Goal: Task Accomplishment & Management: Contribute content

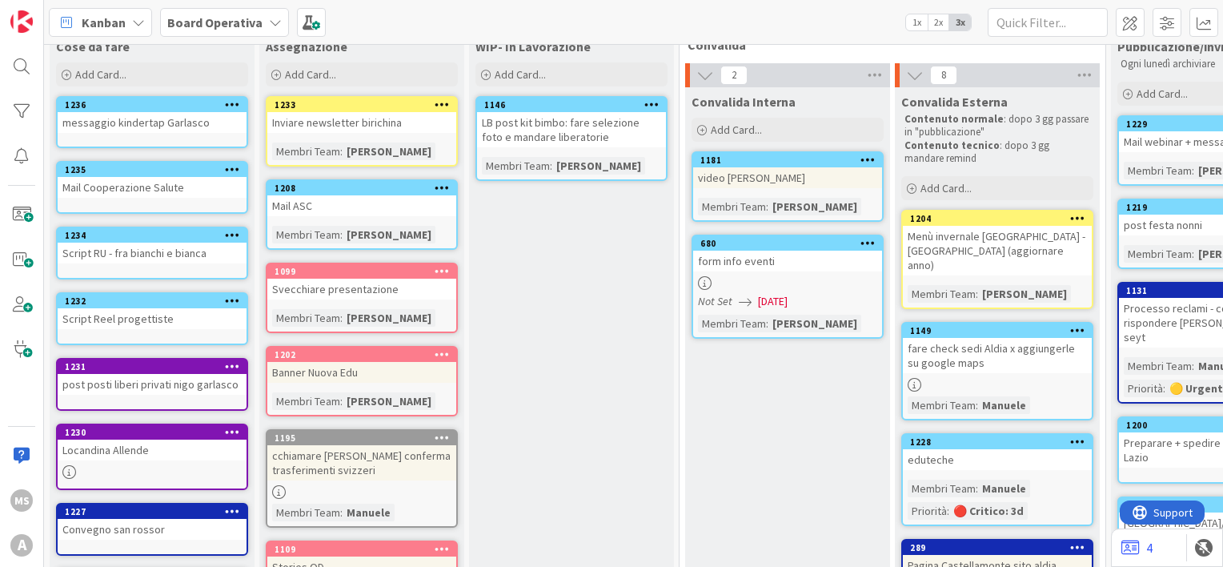
scroll to position [32, 0]
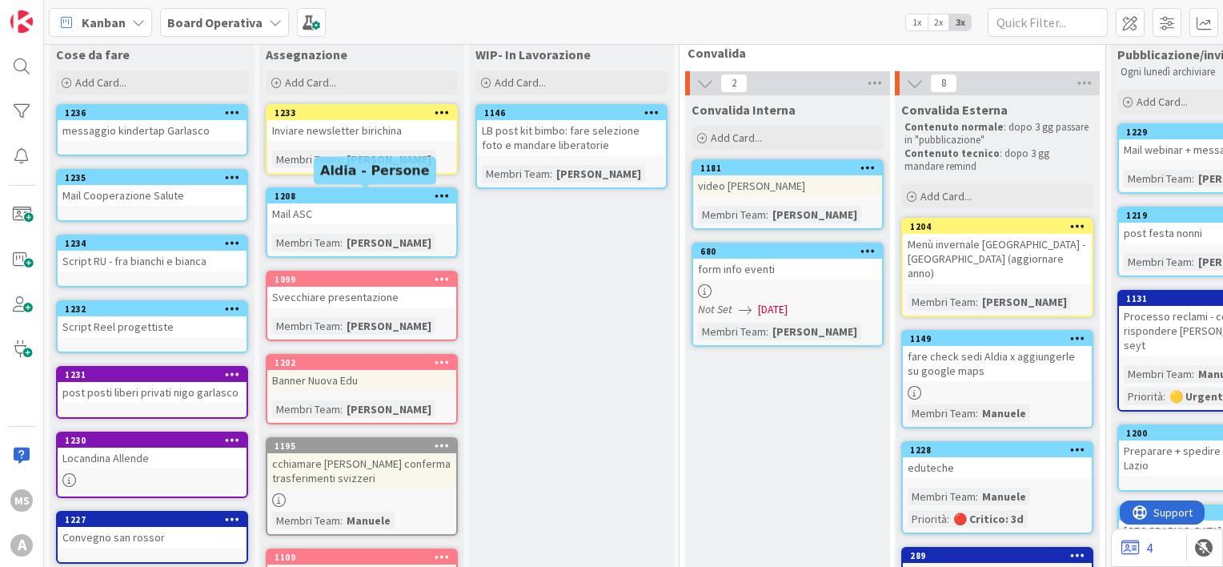
click at [365, 198] on div "1208" at bounding box center [365, 195] width 182 height 11
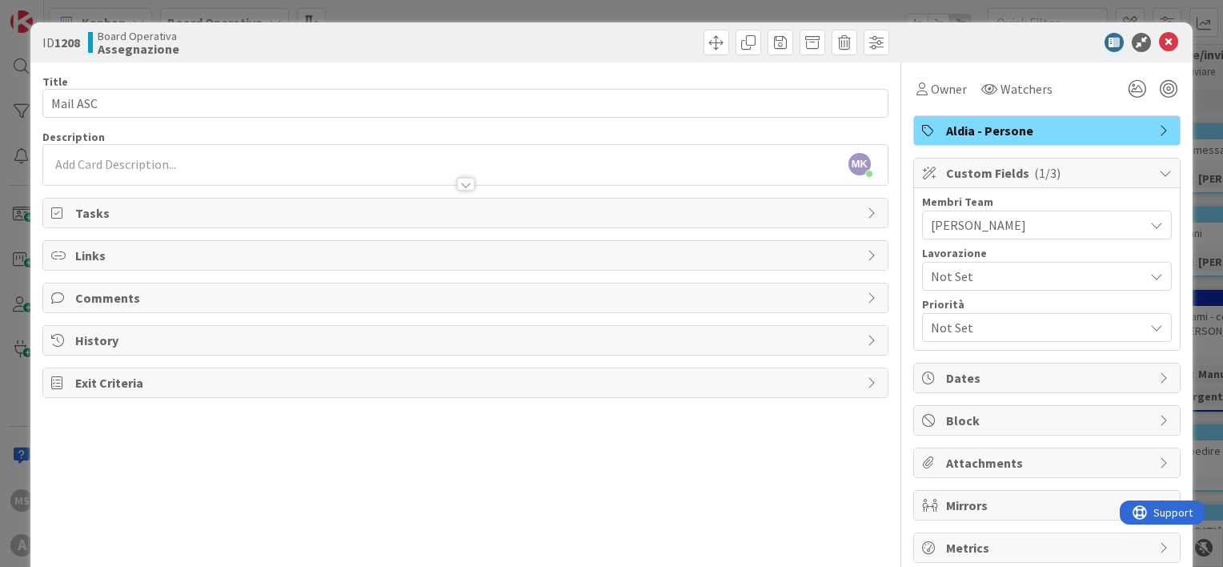
click at [583, 344] on span "History" at bounding box center [466, 340] width 783 height 19
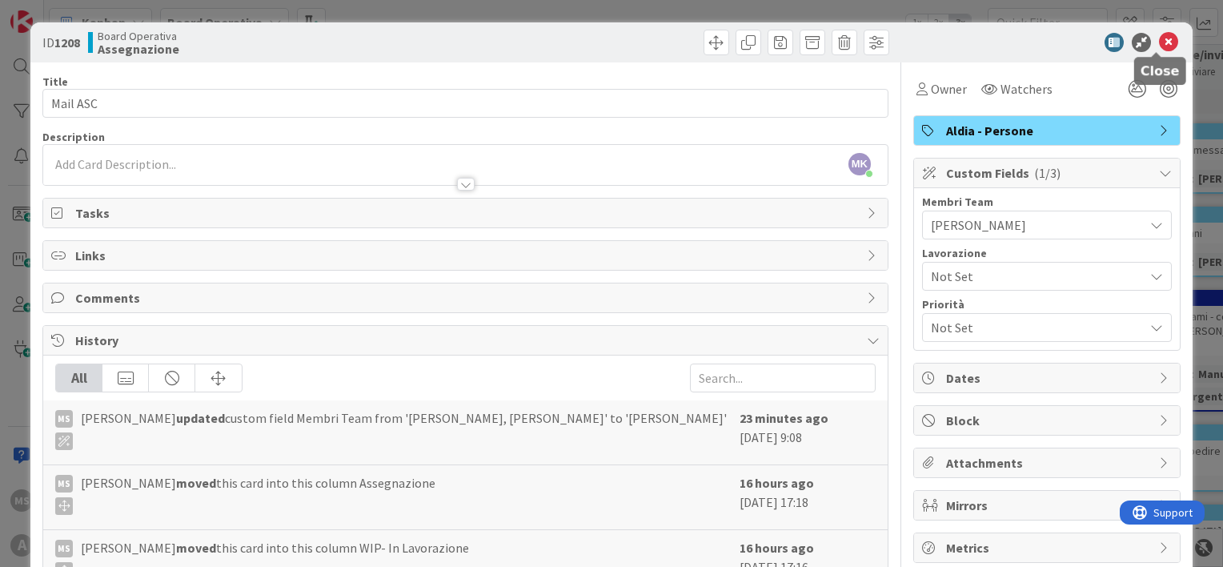
click at [1159, 38] on icon at bounding box center [1168, 42] width 19 height 19
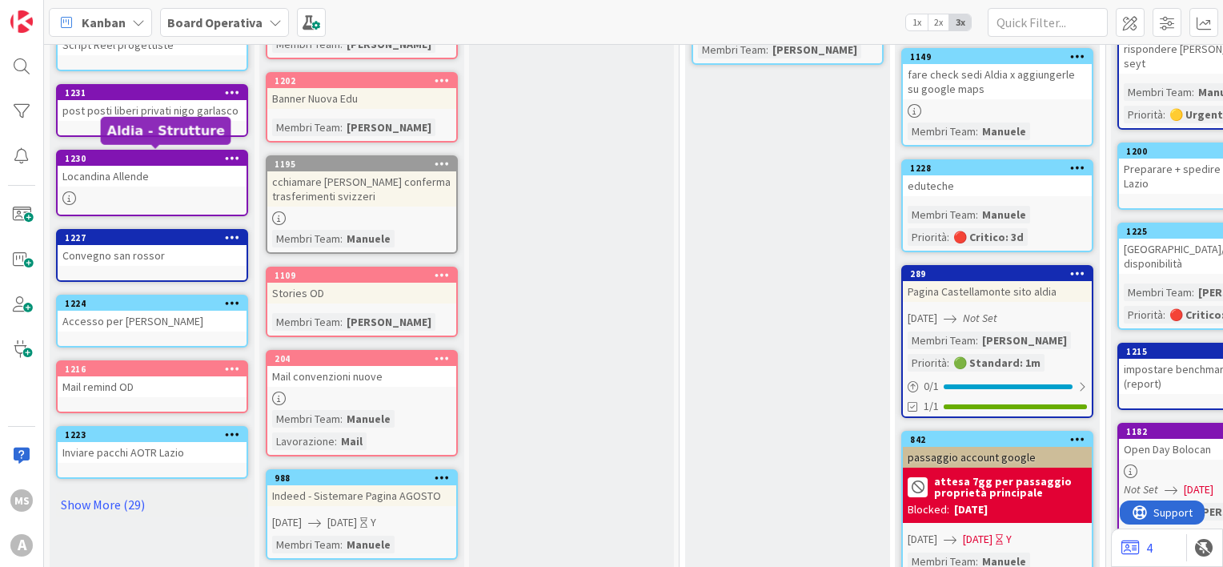
scroll to position [314, 0]
click at [125, 491] on link "Show More (29)" at bounding box center [152, 504] width 192 height 26
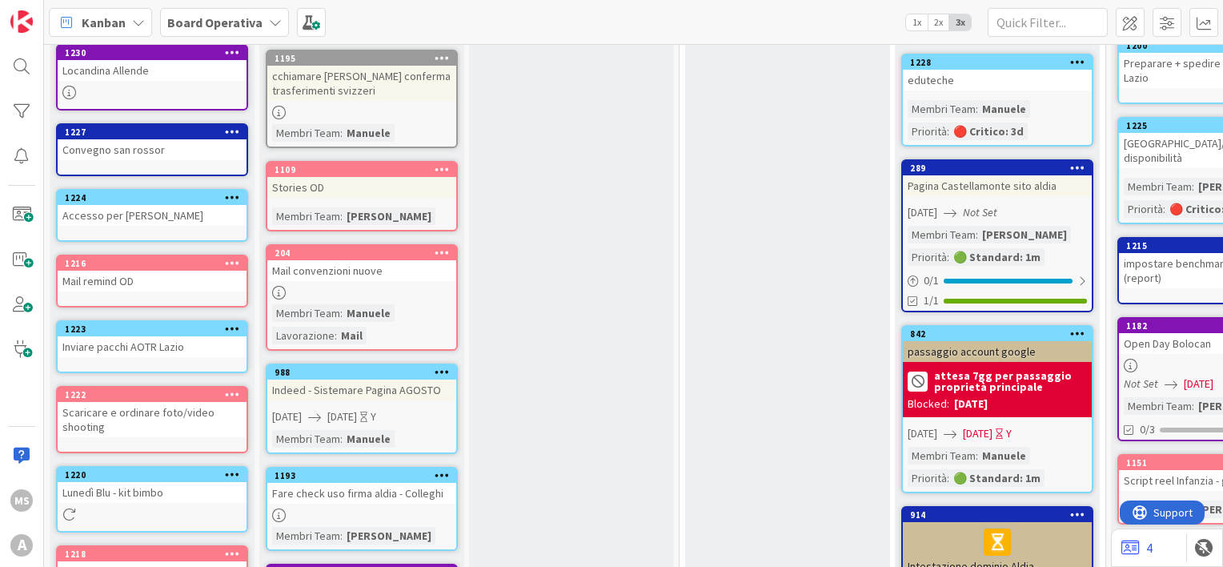
scroll to position [419, 0]
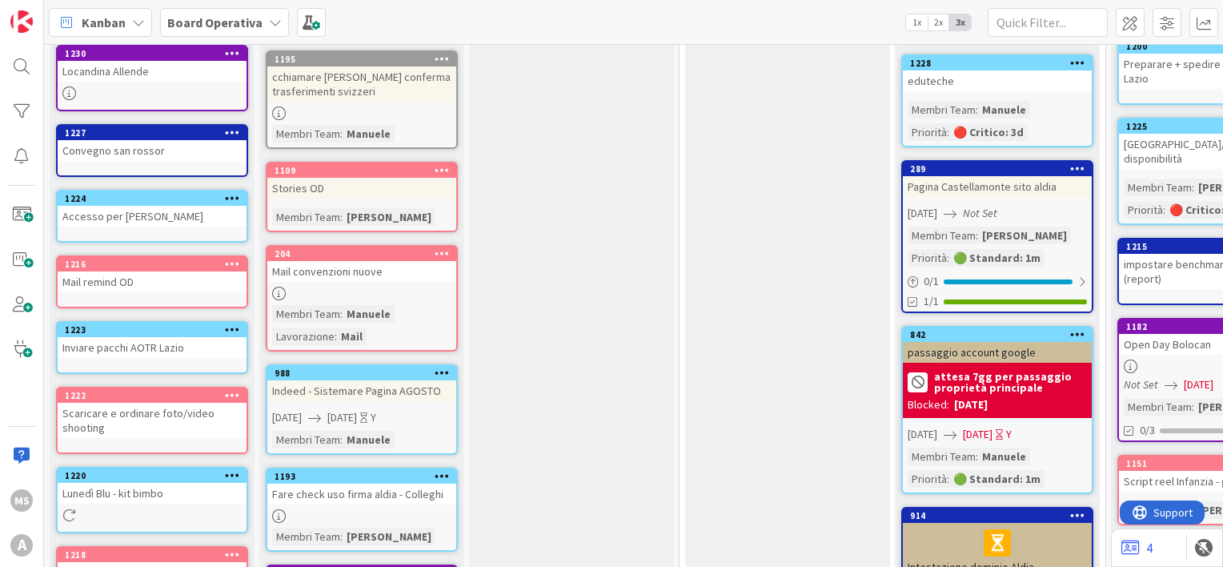
click at [159, 475] on div "1220" at bounding box center [152, 475] width 189 height 14
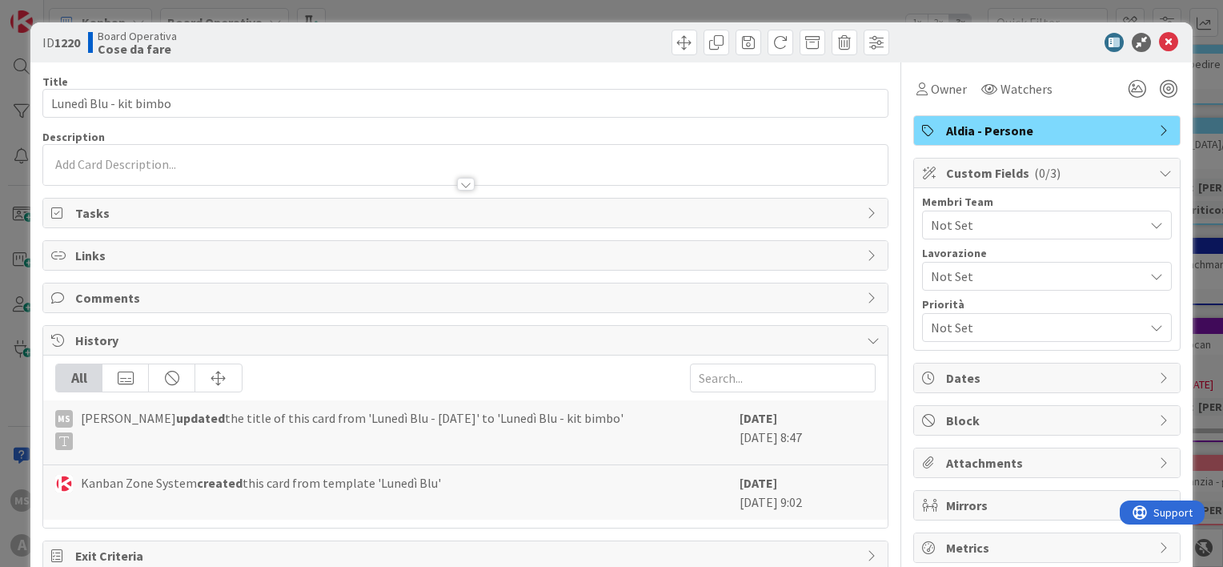
drag, startPoint x: 159, startPoint y: 475, endPoint x: 984, endPoint y: 226, distance: 861.8
click at [984, 226] on span "Not Set" at bounding box center [1037, 224] width 213 height 19
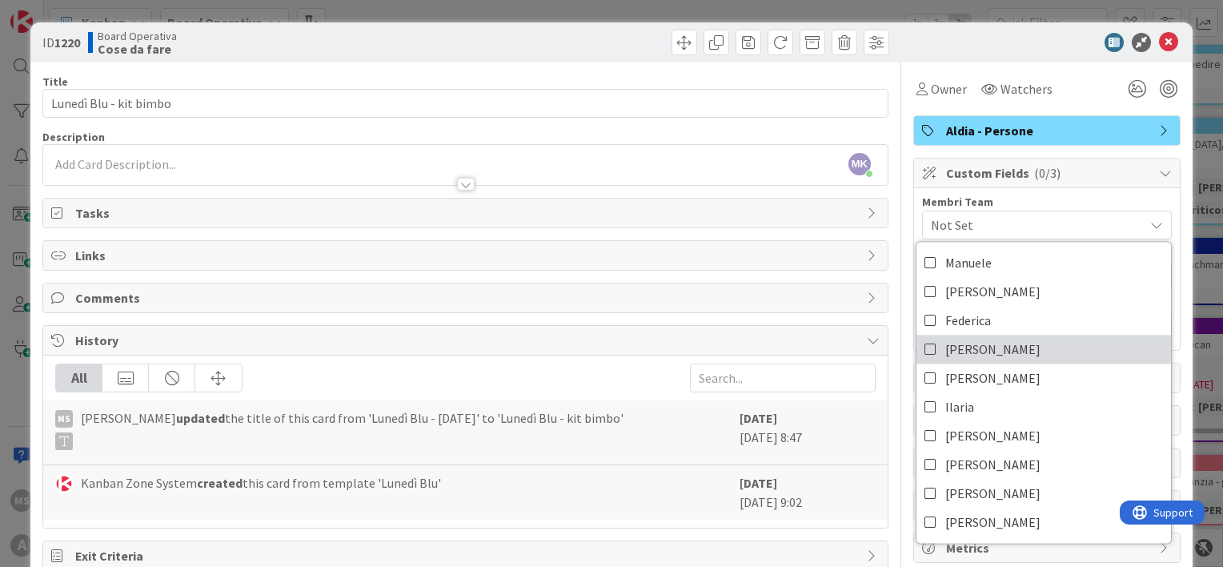
click at [984, 345] on link "Laura" at bounding box center [1043, 349] width 254 height 29
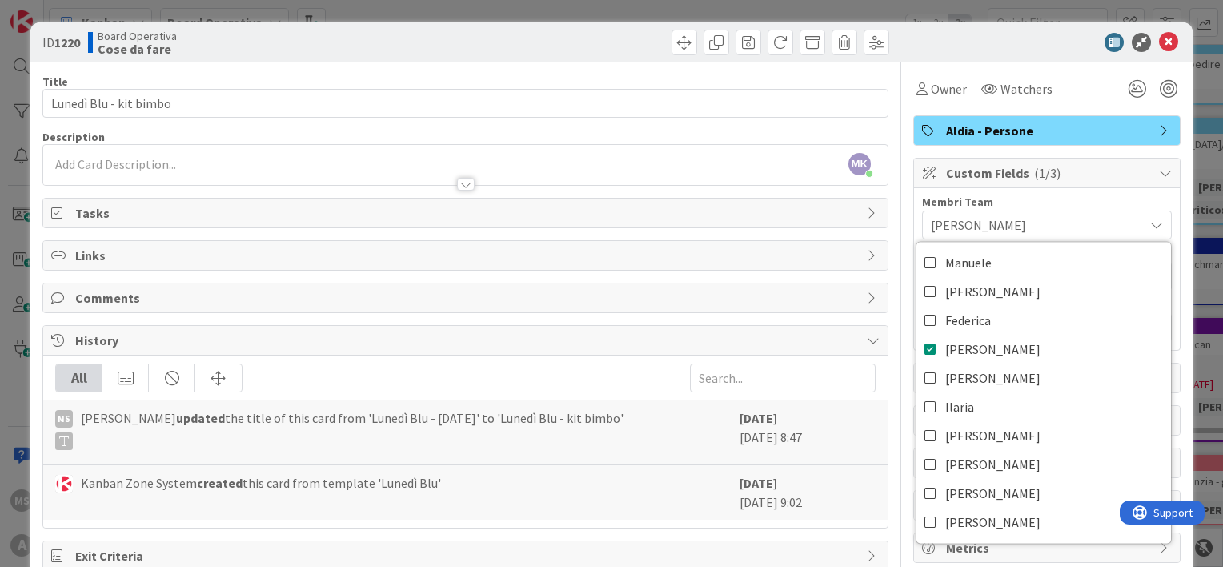
click at [1146, 53] on div "ID 1220 Board Operativa Cose da fare" at bounding box center [611, 42] width 1162 height 40
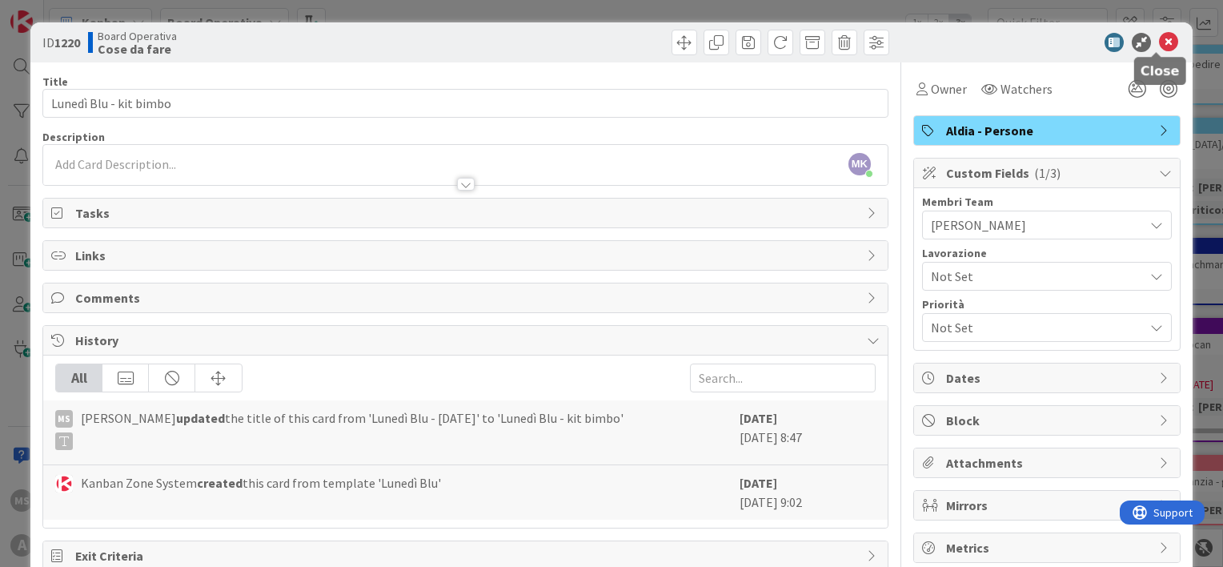
click at [1159, 46] on icon at bounding box center [1168, 42] width 19 height 19
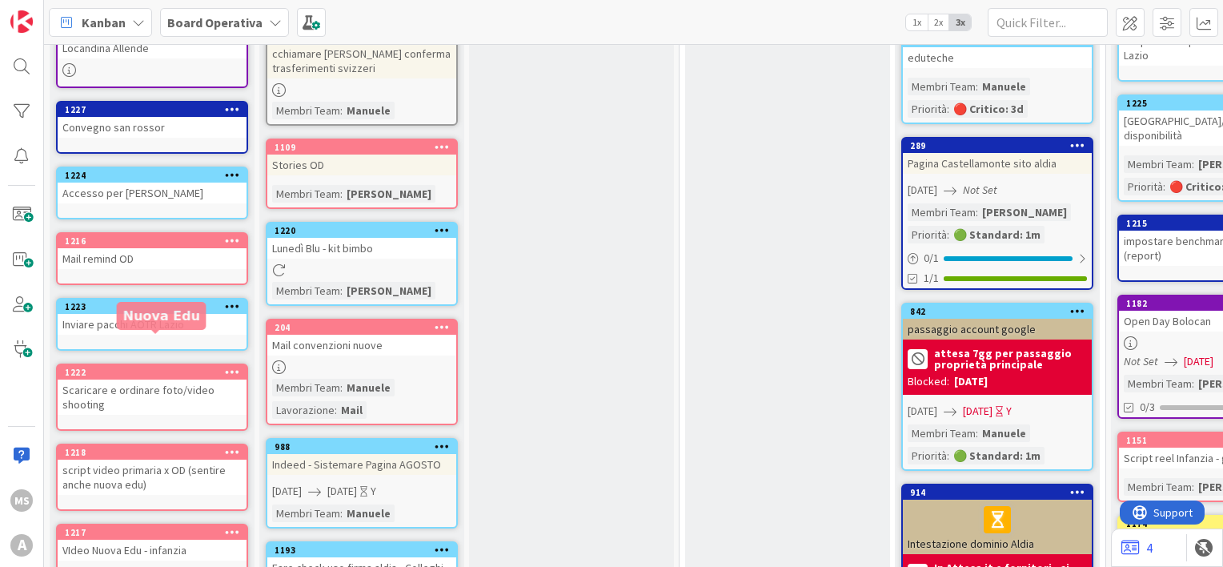
scroll to position [552, 0]
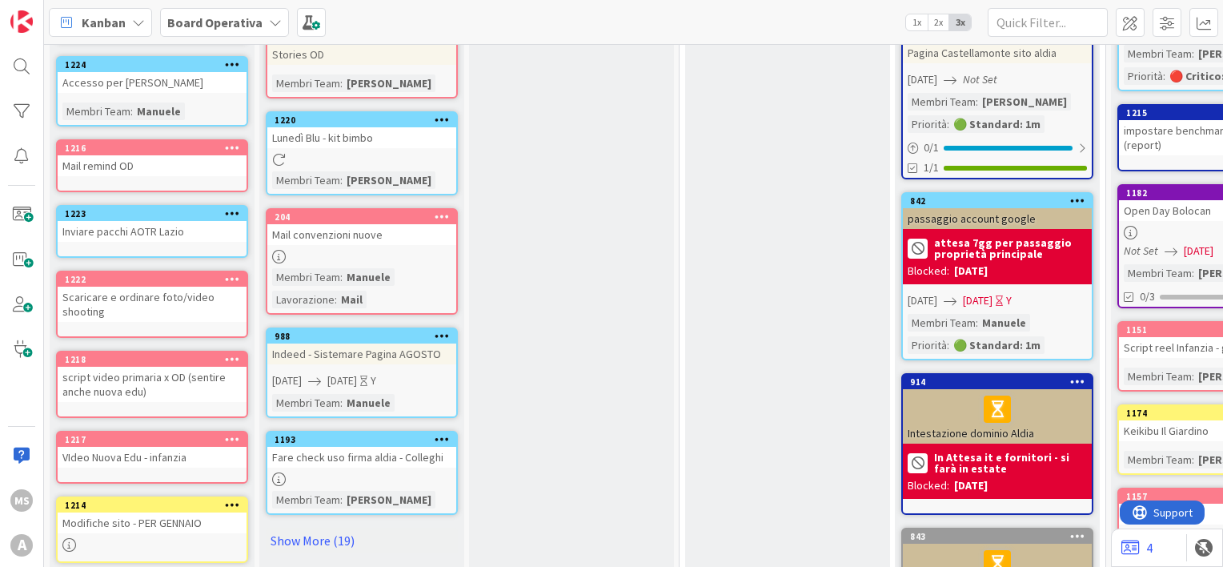
click at [185, 352] on div "1218" at bounding box center [152, 359] width 189 height 14
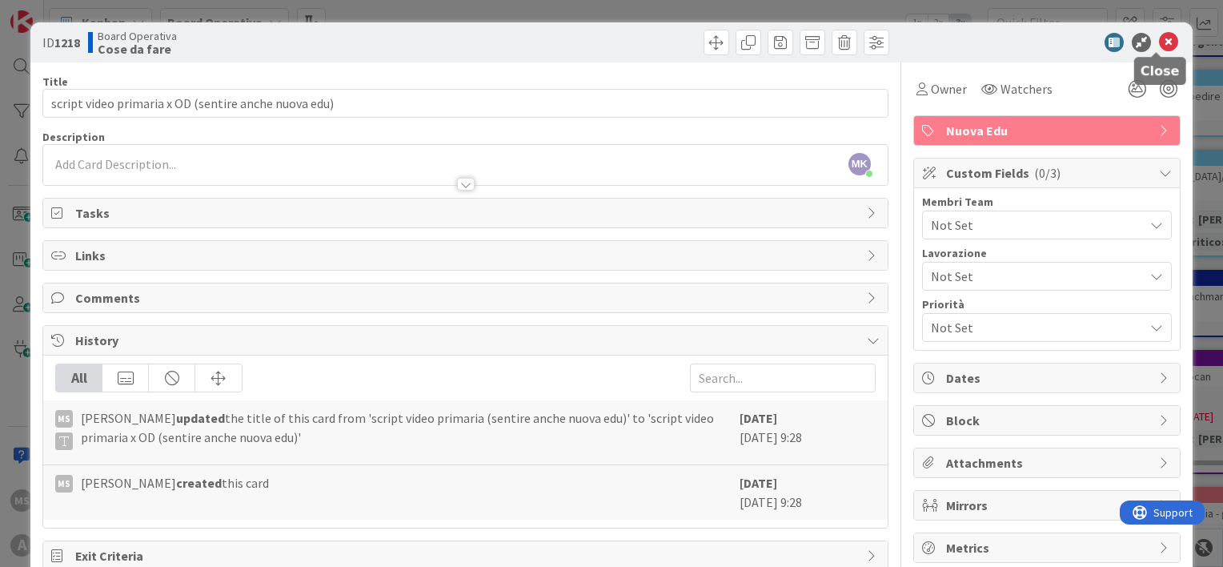
click at [1159, 35] on icon at bounding box center [1168, 42] width 19 height 19
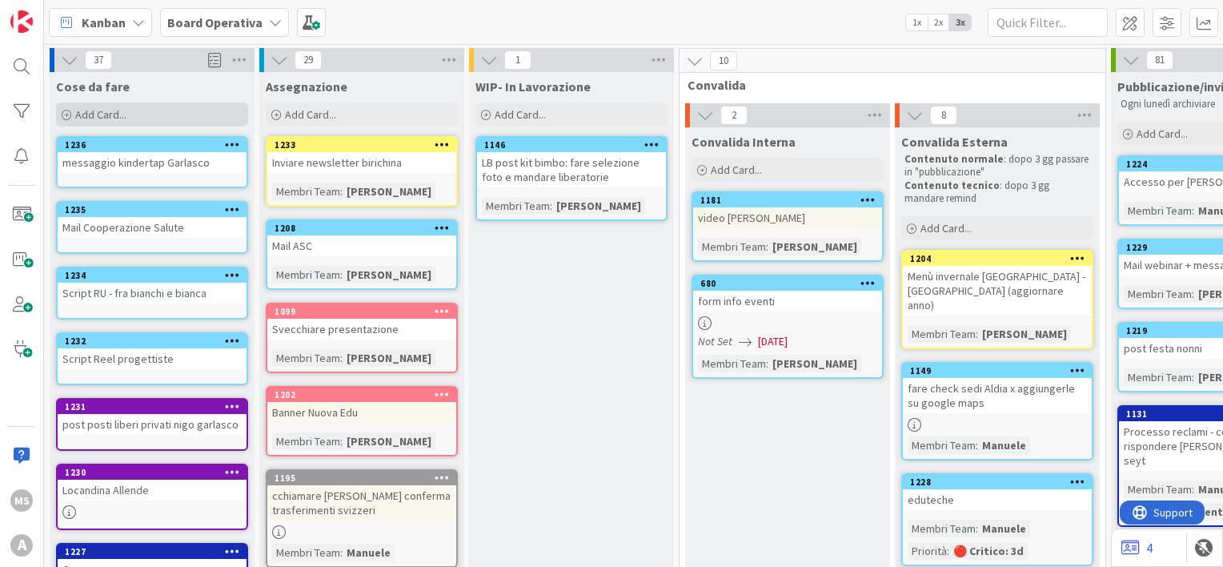
click at [75, 121] on div "Add Card..." at bounding box center [152, 114] width 192 height 24
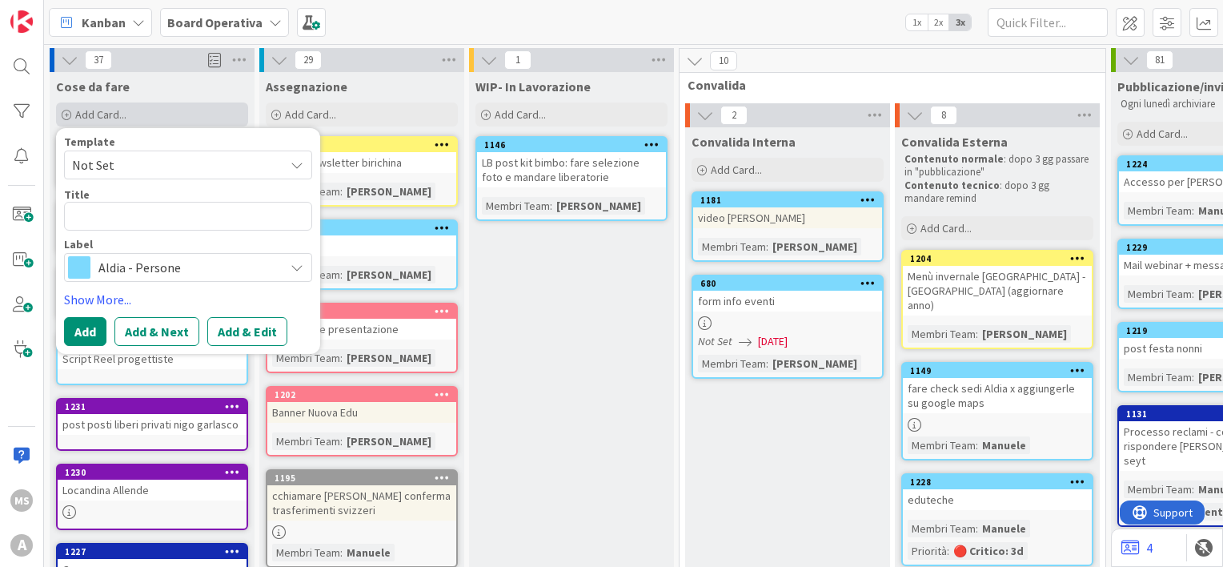
type textarea "x"
type textarea "M"
type textarea "x"
type textarea "Mi"
type textarea "x"
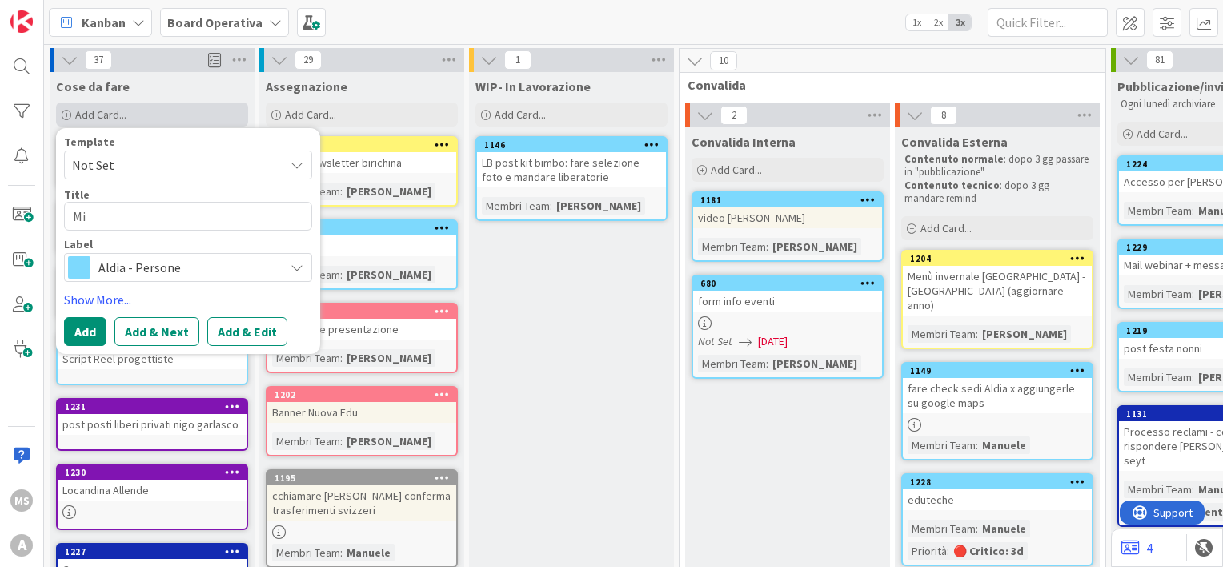
type textarea "M"
type textarea "x"
type textarea "Ma"
type textarea "x"
type textarea "Mai"
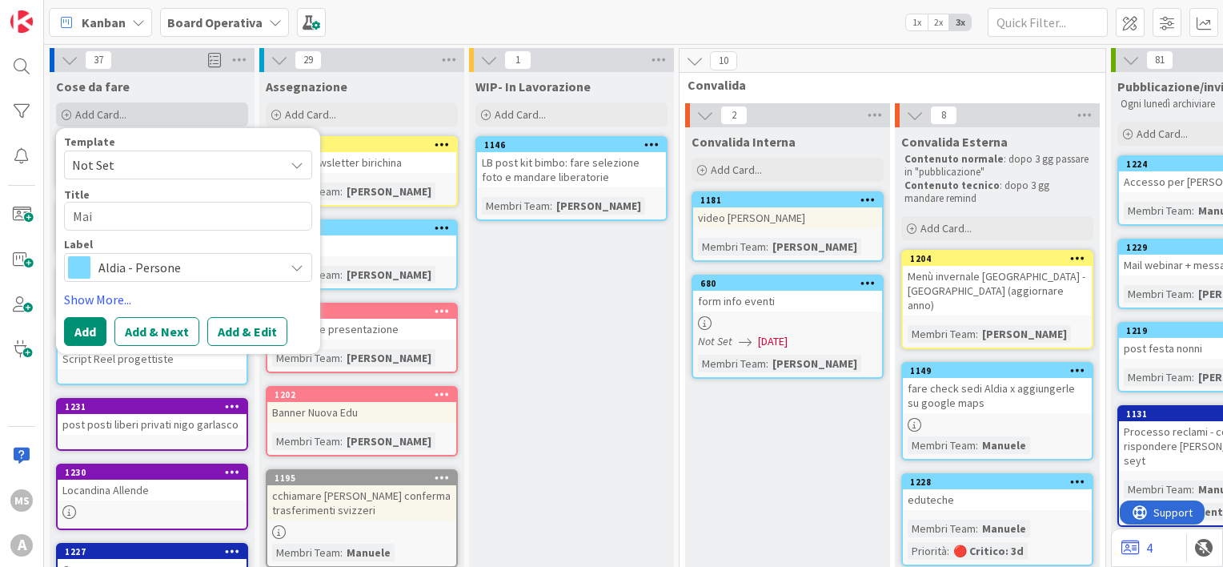
type textarea "x"
type textarea "Mail"
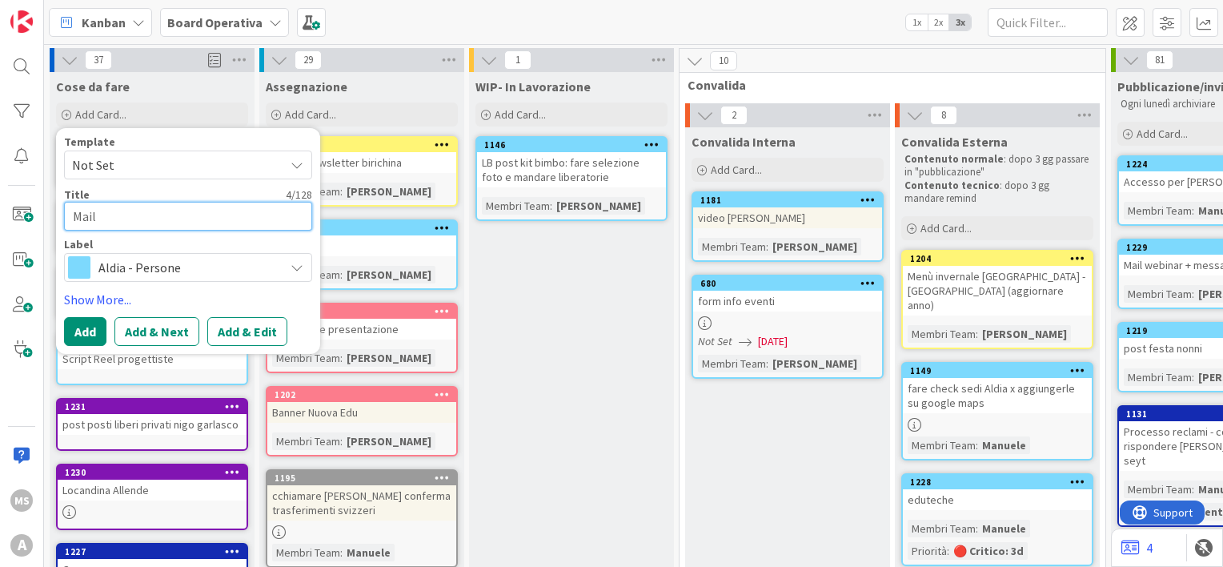
type textarea "x"
type textarea "Mail"
type textarea "x"
type textarea "Mail RE"
type textarea "x"
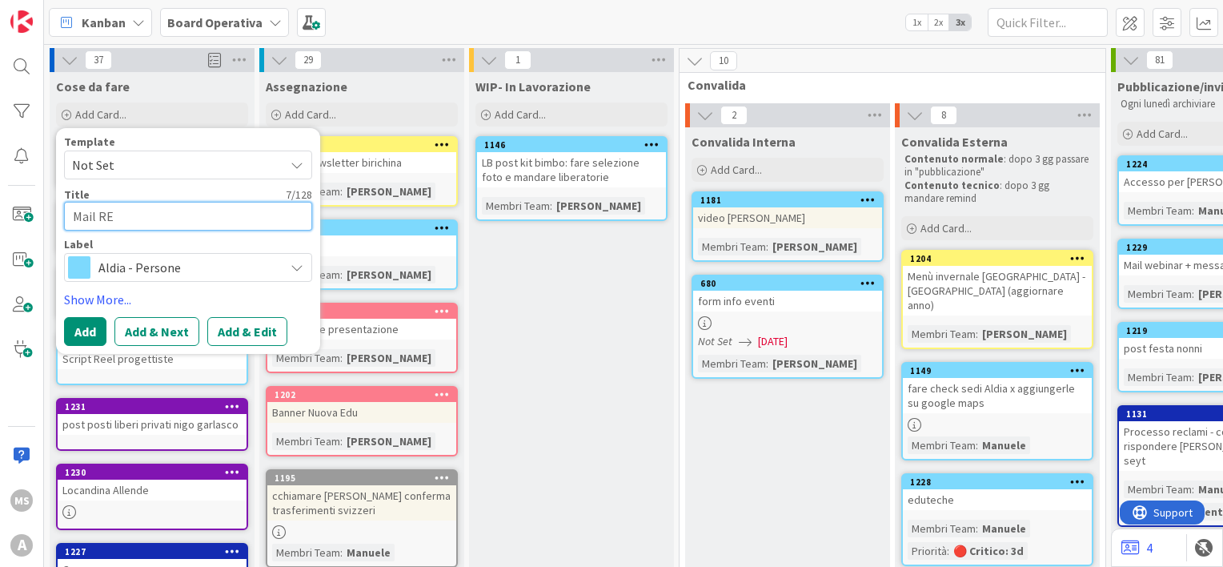
type textarea "Mail REm"
type textarea "x"
type textarea "Mail REmi"
type textarea "x"
type textarea "Mail REmin"
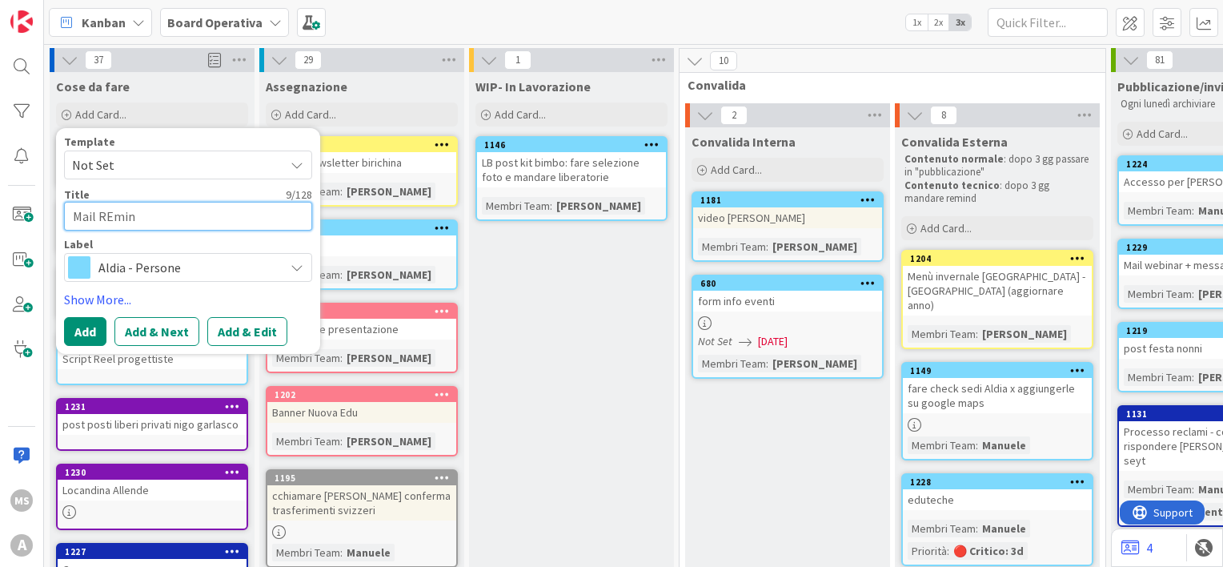
type textarea "x"
type textarea "Mail REmind"
type textarea "x"
type textarea "Mail REmin"
type textarea "x"
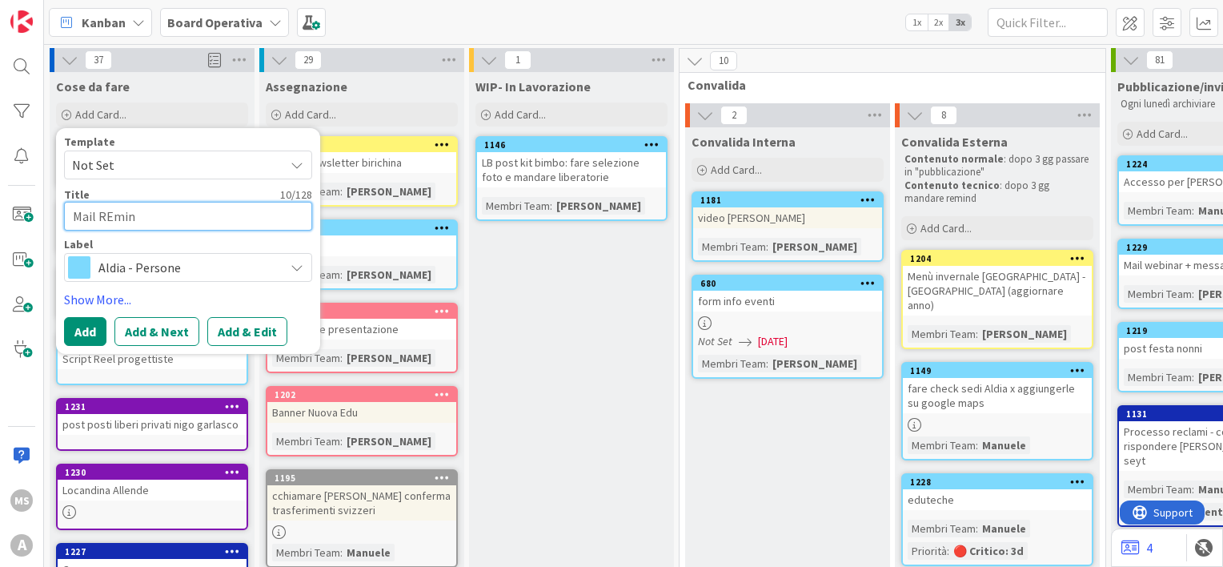
type textarea "Mail REmi"
type textarea "x"
type textarea "Mail REm"
type textarea "x"
type textarea "Mail RE"
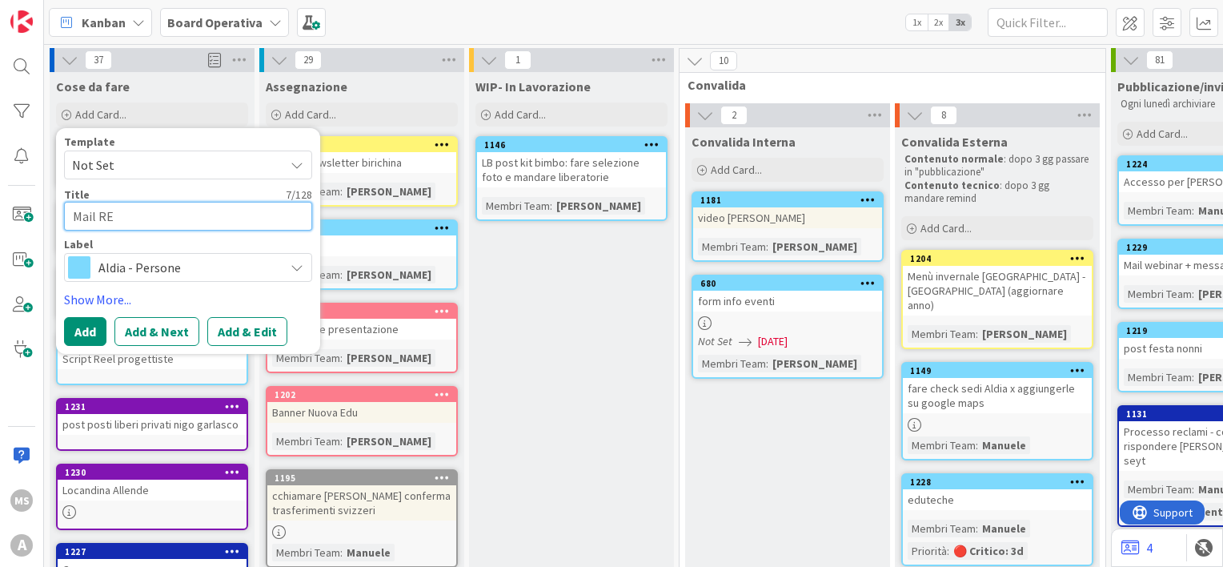
type textarea "x"
type textarea "Mail R"
type textarea "x"
type textarea "Mail Re"
type textarea "x"
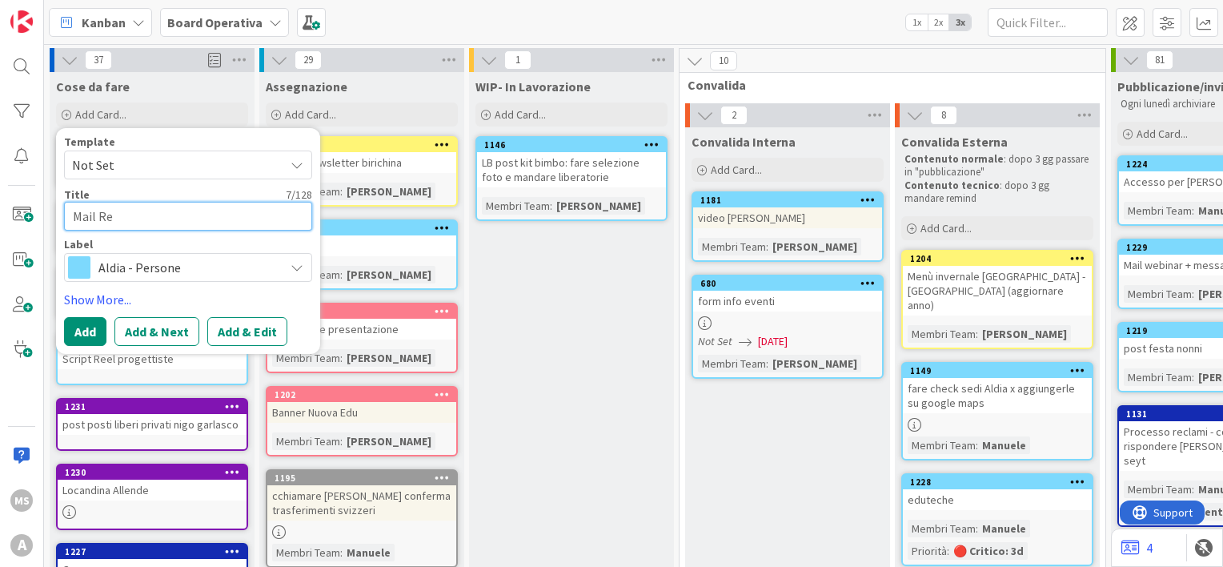
type textarea "Mail Rem"
type textarea "x"
type textarea "Mail Remi"
type textarea "x"
type textarea "Mail Remin"
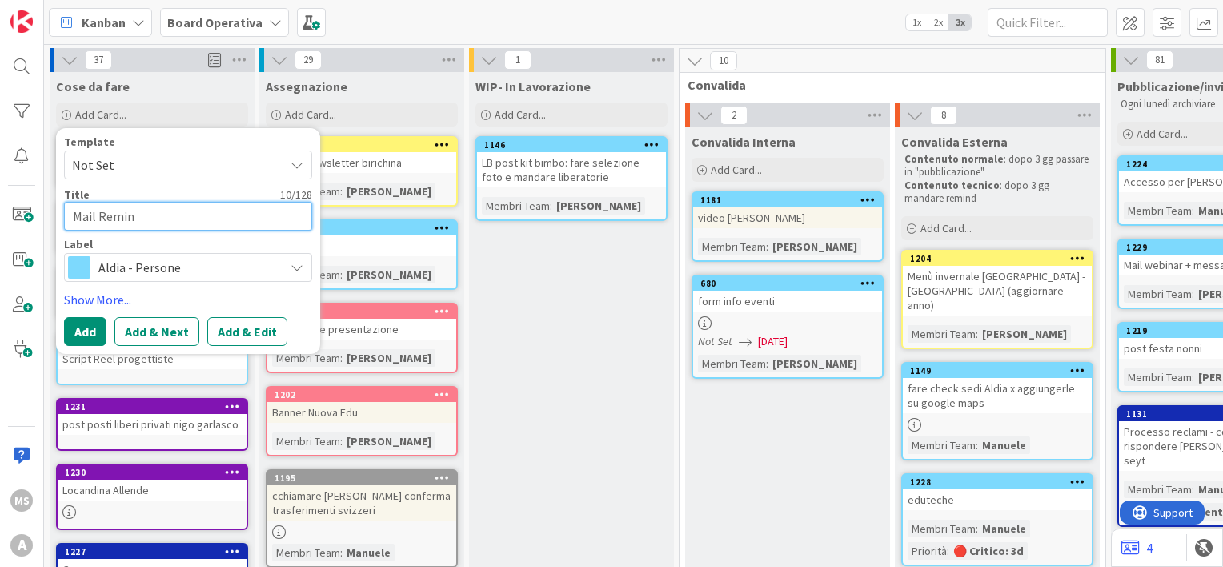
type textarea "x"
type textarea "Mail Remind"
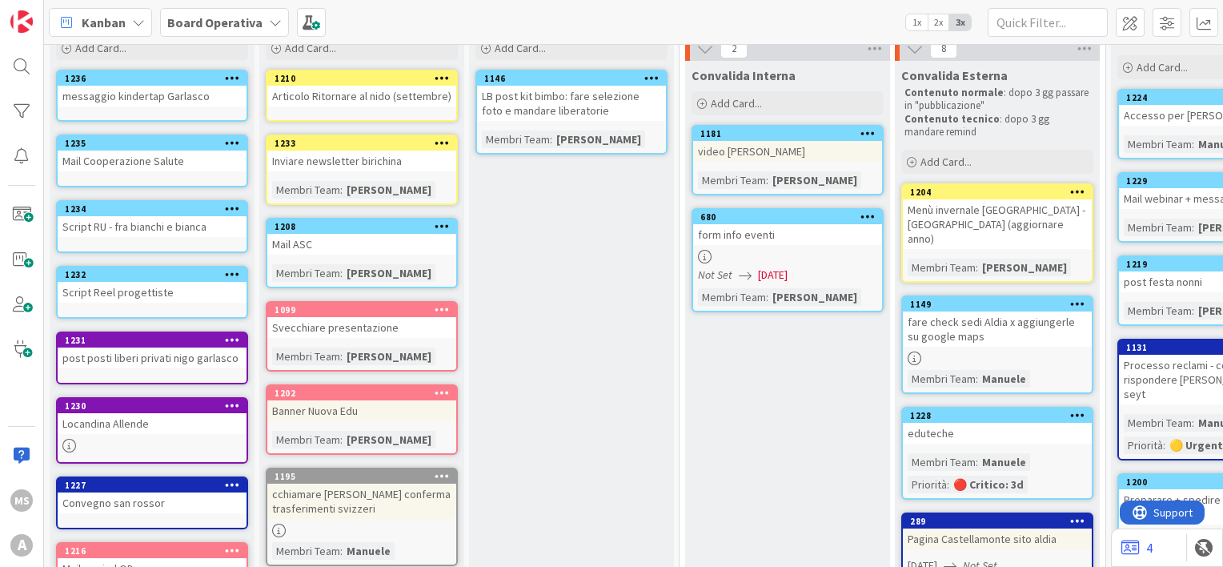
scroll to position [66, 0]
click at [64, 442] on icon at bounding box center [69, 446] width 14 height 14
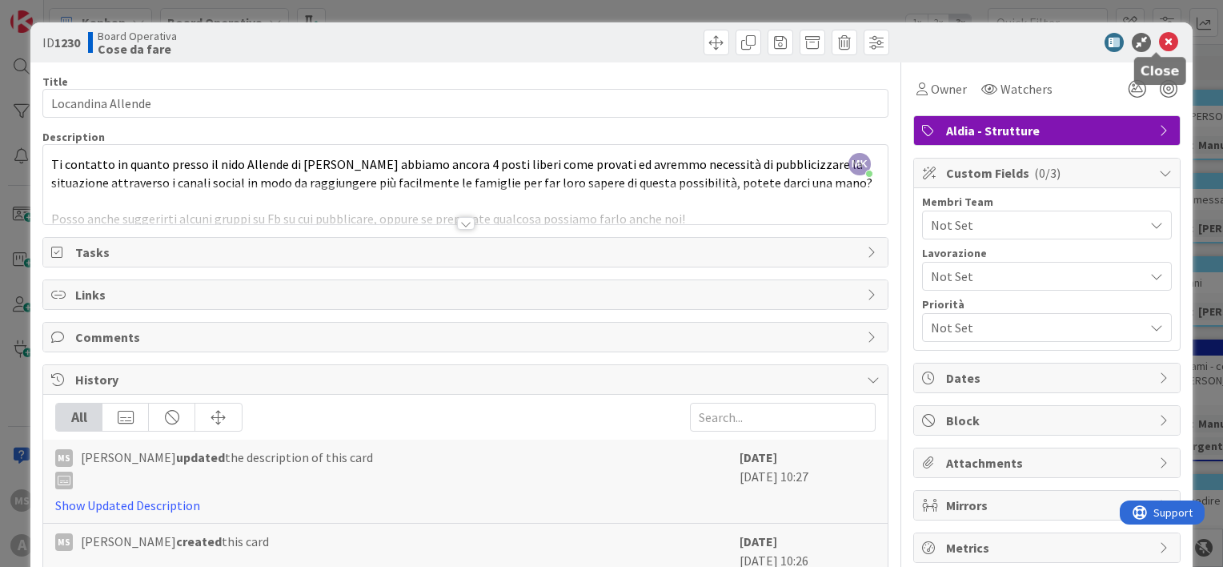
click at [1159, 37] on icon at bounding box center [1168, 42] width 19 height 19
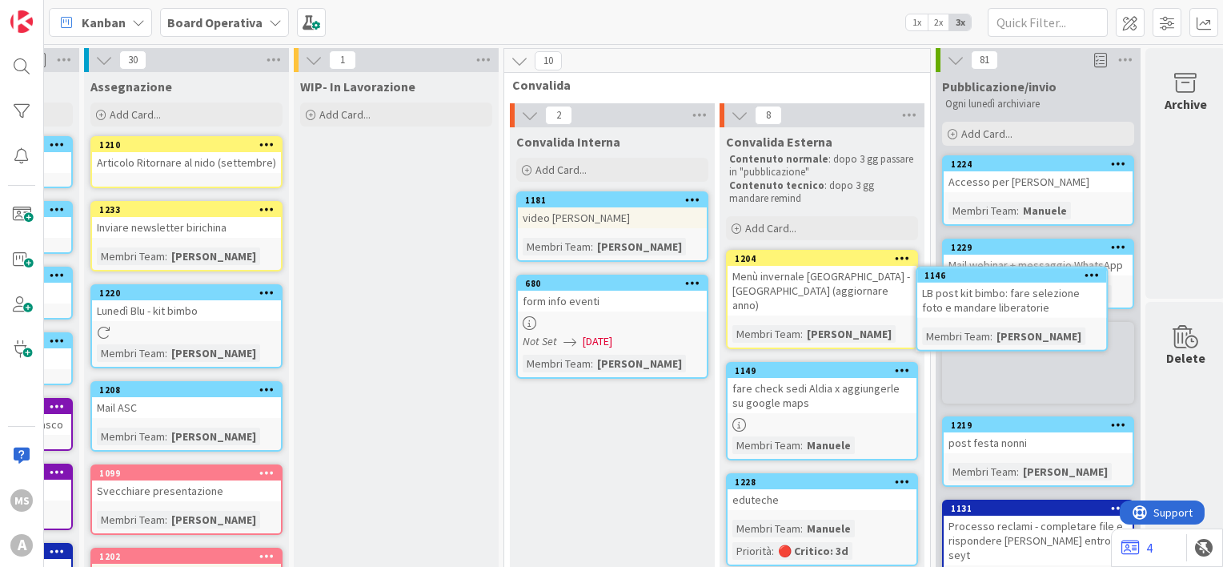
scroll to position [0, 195]
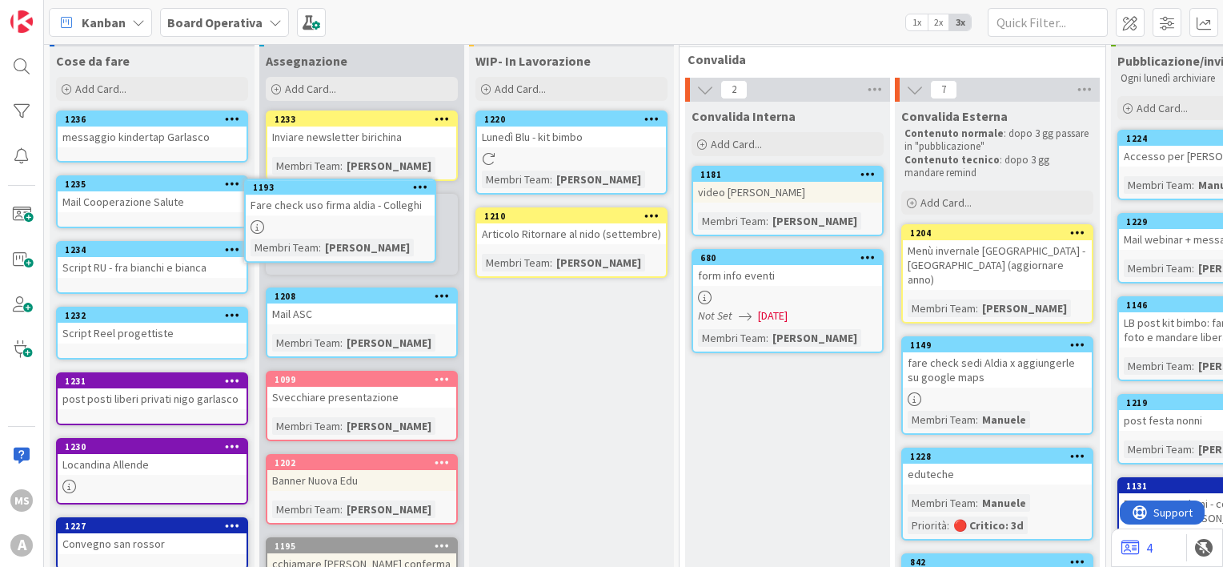
scroll to position [22, 0]
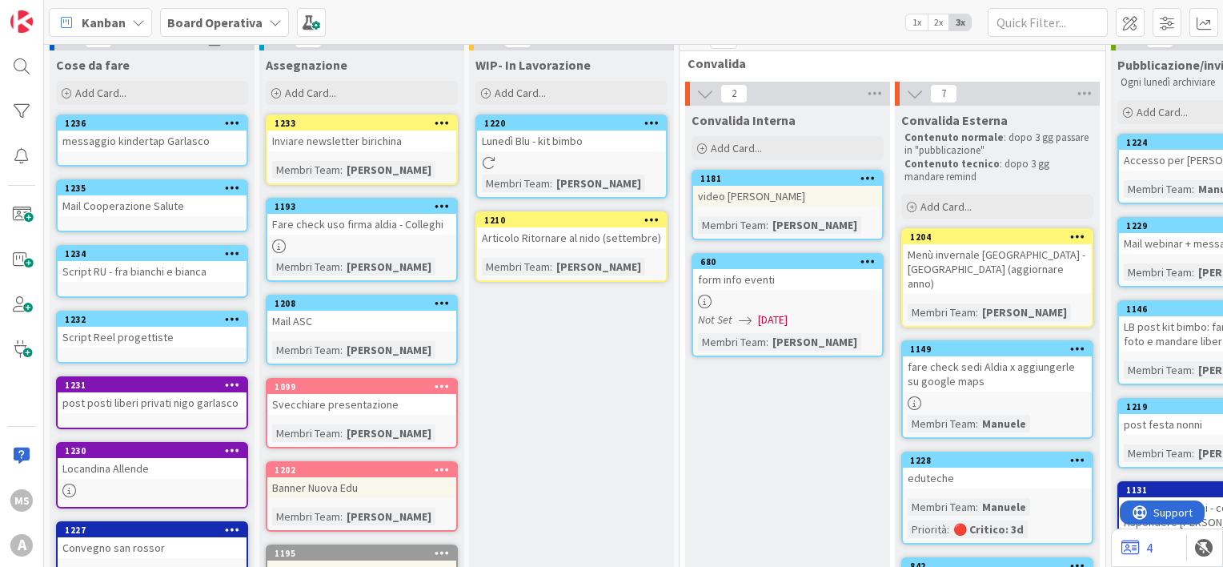
click at [282, 250] on icon at bounding box center [279, 246] width 14 height 14
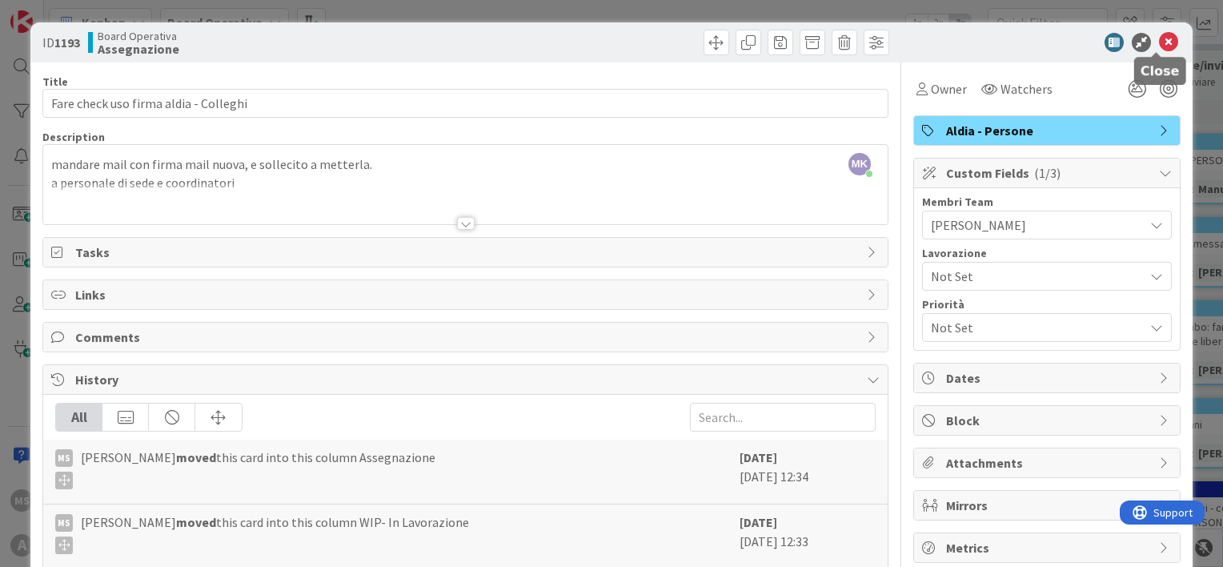
click at [1159, 43] on icon at bounding box center [1168, 42] width 19 height 19
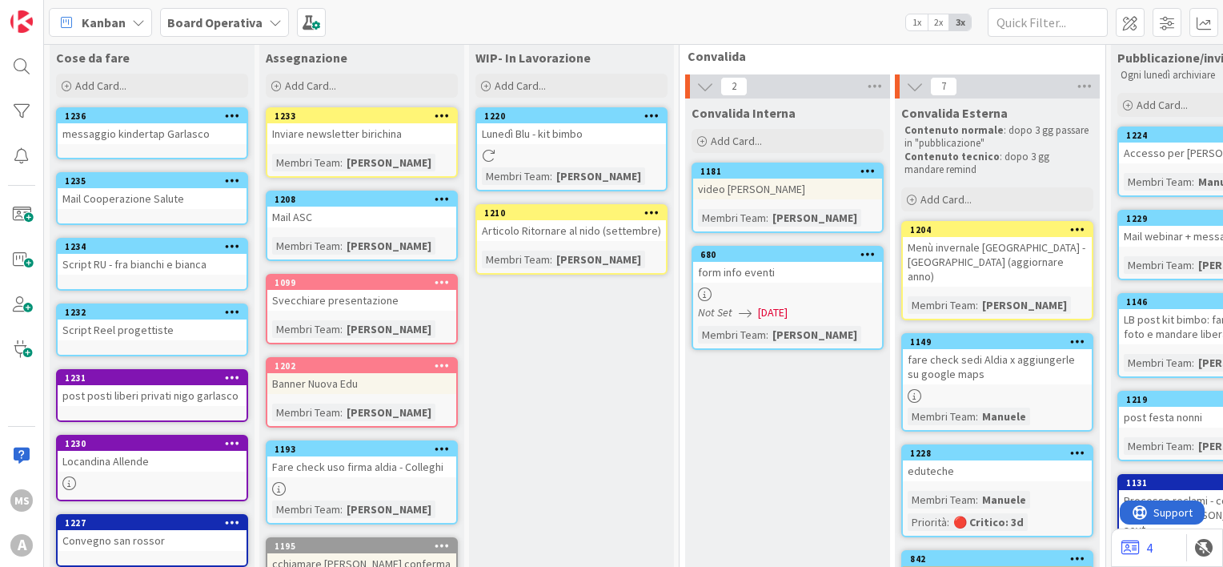
scroll to position [29, 0]
type textarea "x"
